Goal: Information Seeking & Learning: Stay updated

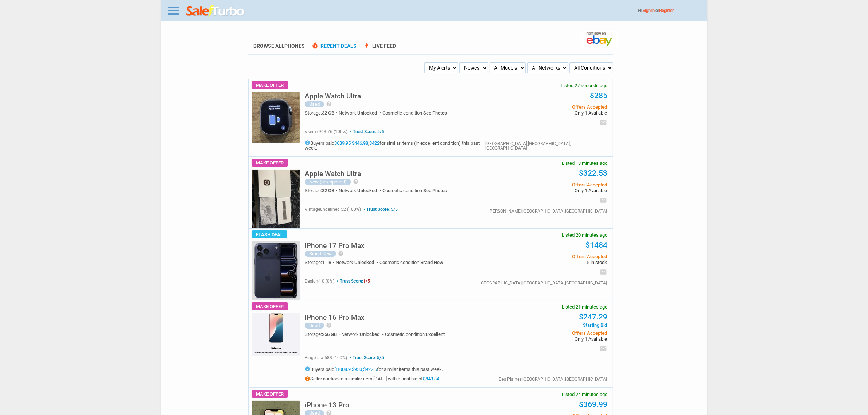
drag, startPoint x: 467, startPoint y: 75, endPoint x: 459, endPoint y: 73, distance: 8.3
click at [437, 63] on select "My Alerts All Deals BIN Only w/ Offers Only" at bounding box center [441, 67] width 34 height 11
select select "flash_bin"
click at [425, 62] on select "My Alerts All Deals BIN Only w/ Offers Only" at bounding box center [441, 67] width 34 height 11
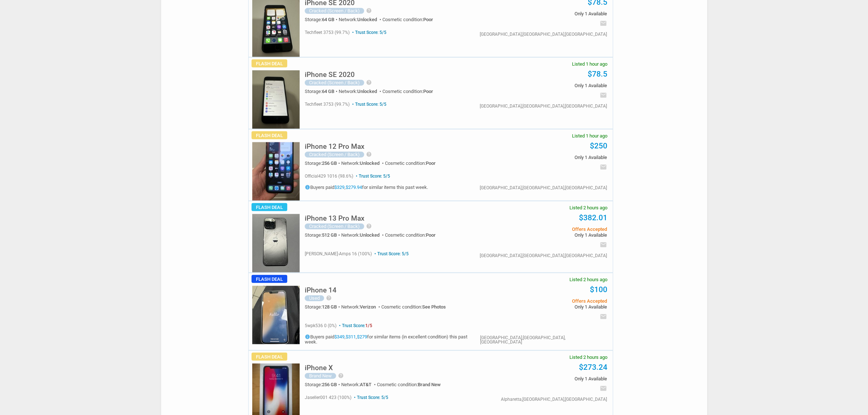
scroll to position [1046, 0]
